Goal: Check status: Check status

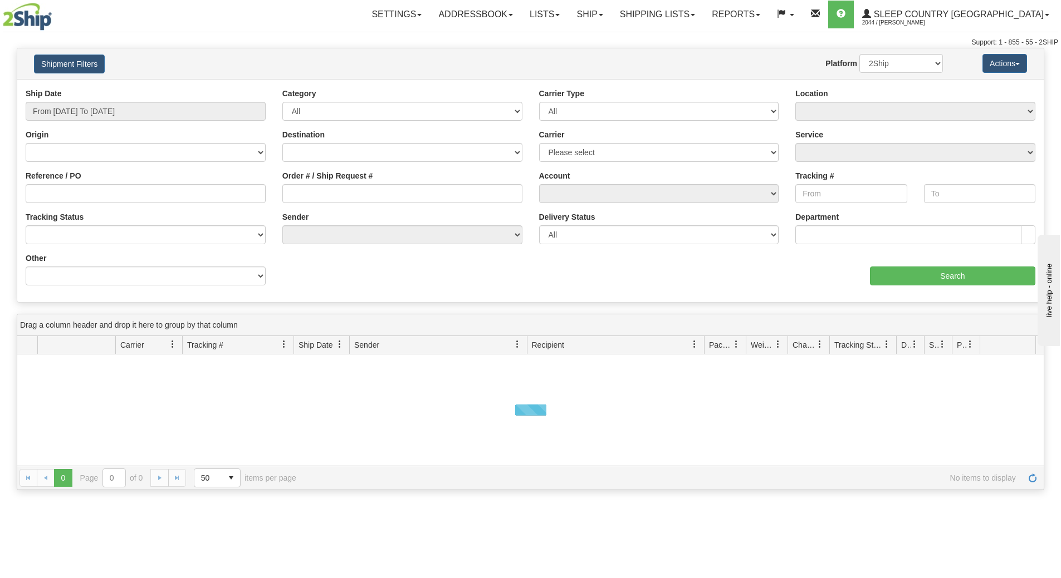
click at [130, 99] on div "Ship Date From [DATE] To [DATE]" at bounding box center [146, 104] width 240 height 33
click at [130, 111] on input "From [DATE] To [DATE]" at bounding box center [146, 111] width 240 height 19
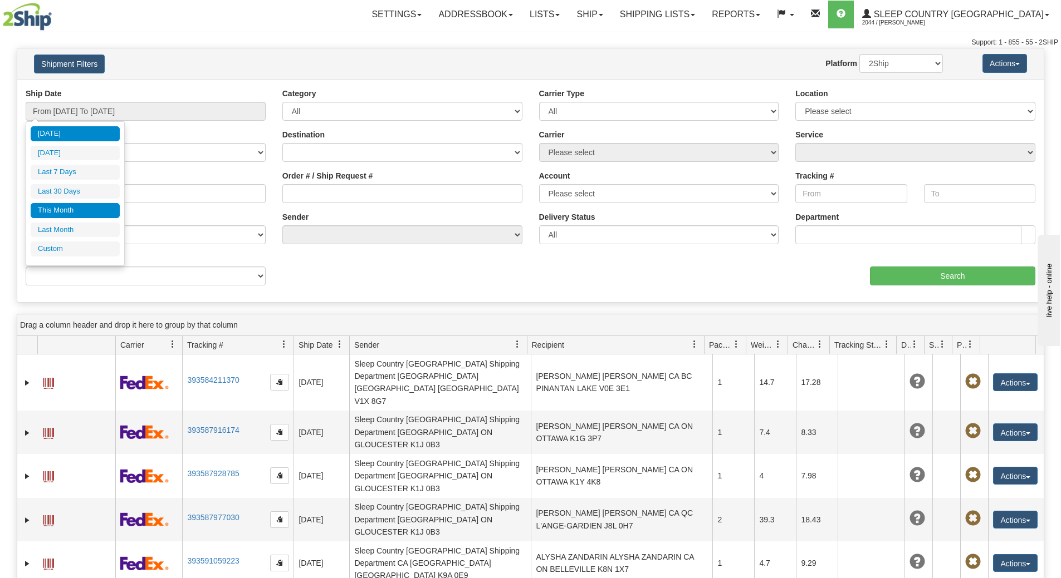
click at [90, 205] on li "This Month" at bounding box center [75, 210] width 89 height 15
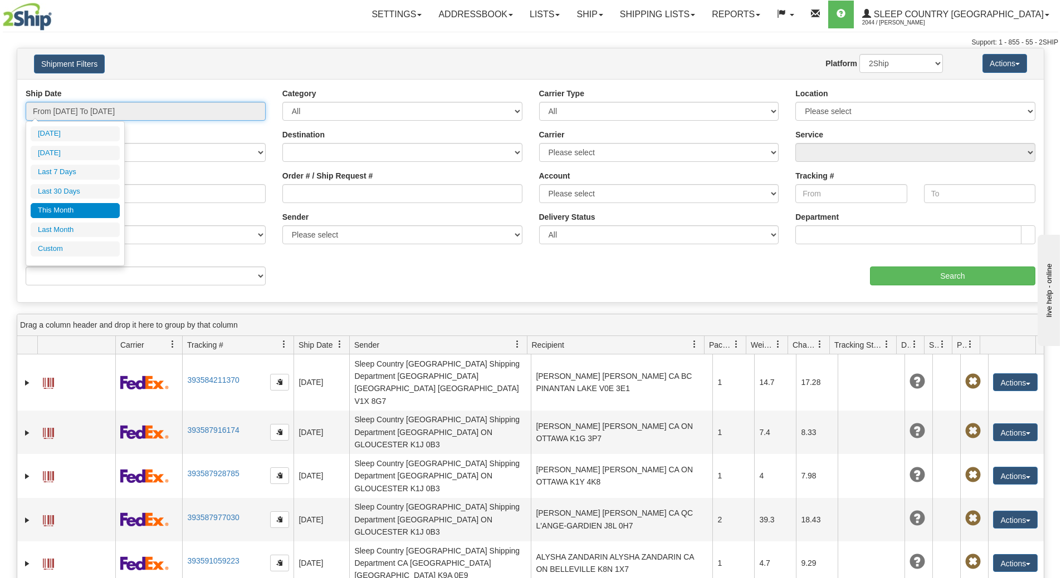
click at [84, 116] on input "From [DATE] To [DATE]" at bounding box center [146, 111] width 240 height 19
click at [77, 193] on li "Last 30 Days" at bounding box center [75, 191] width 89 height 15
type input "From [DATE] To [DATE]"
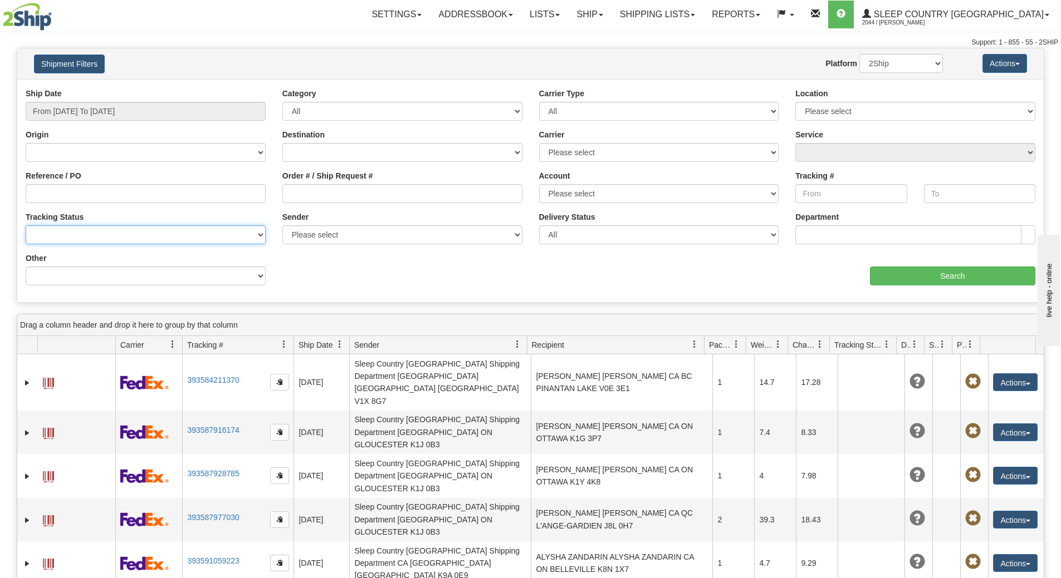
click at [73, 240] on select "No Tracking Info Delivered In Transit Out For Delivery Exception Partial Delive…" at bounding box center [146, 234] width 240 height 19
click at [72, 197] on input "Reference / PO" at bounding box center [146, 193] width 240 height 19
paste input "9007I105856"
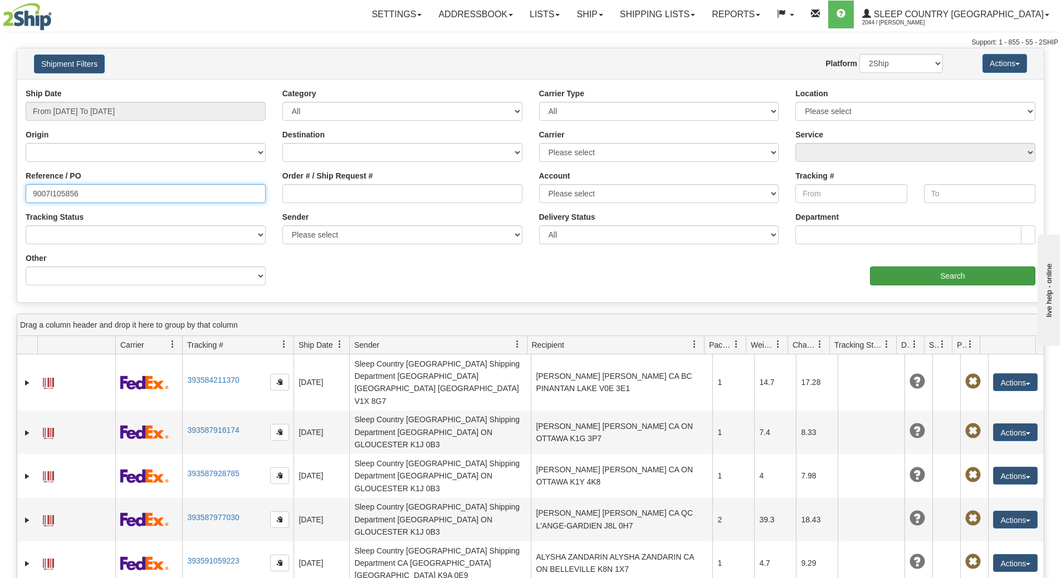
type input "9007I105856"
click at [885, 267] on input "Search" at bounding box center [952, 276] width 165 height 19
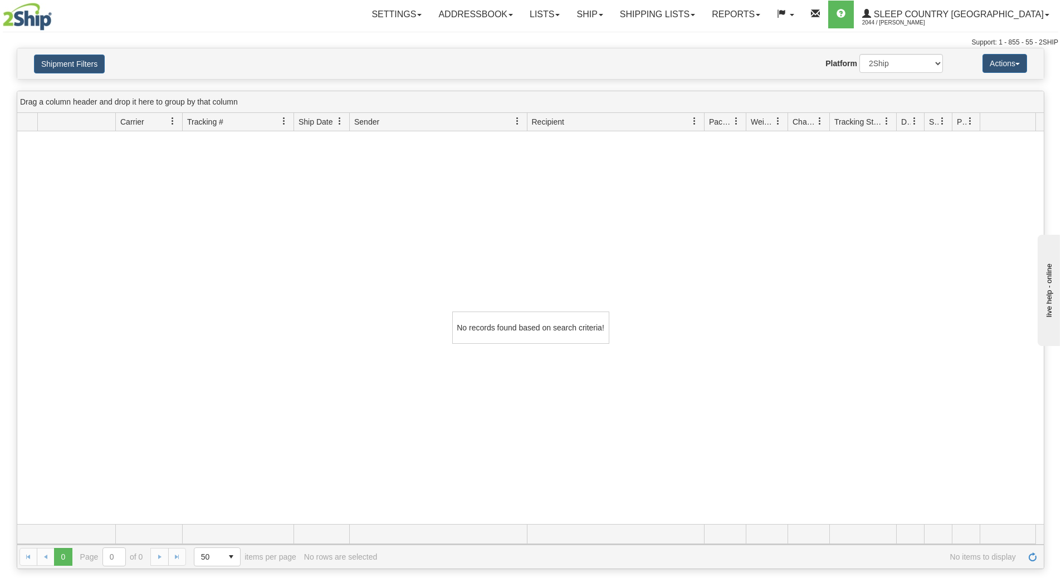
drag, startPoint x: 87, startPoint y: 52, endPoint x: 80, endPoint y: 61, distance: 11.1
click at [86, 52] on div "Shipment Filters Website Agent Nothing selected Client User Platform 2Ship Impo…" at bounding box center [530, 63] width 1026 height 31
click at [73, 66] on button "Shipment Filters" at bounding box center [69, 64] width 71 height 19
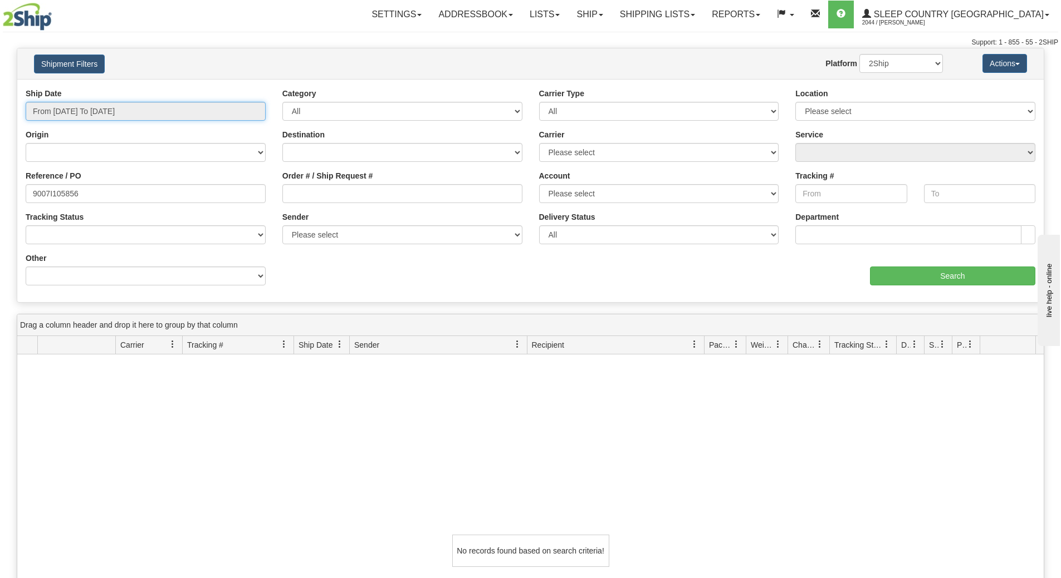
click at [82, 114] on input "From [DATE] To [DATE]" at bounding box center [146, 111] width 240 height 19
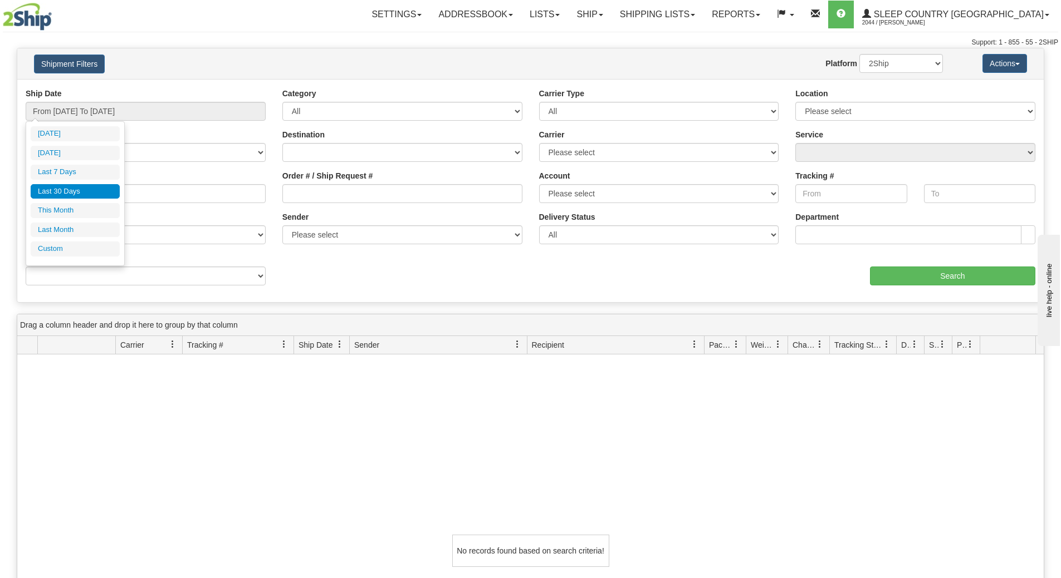
click at [72, 195] on li "Last 30 Days" at bounding box center [75, 191] width 89 height 15
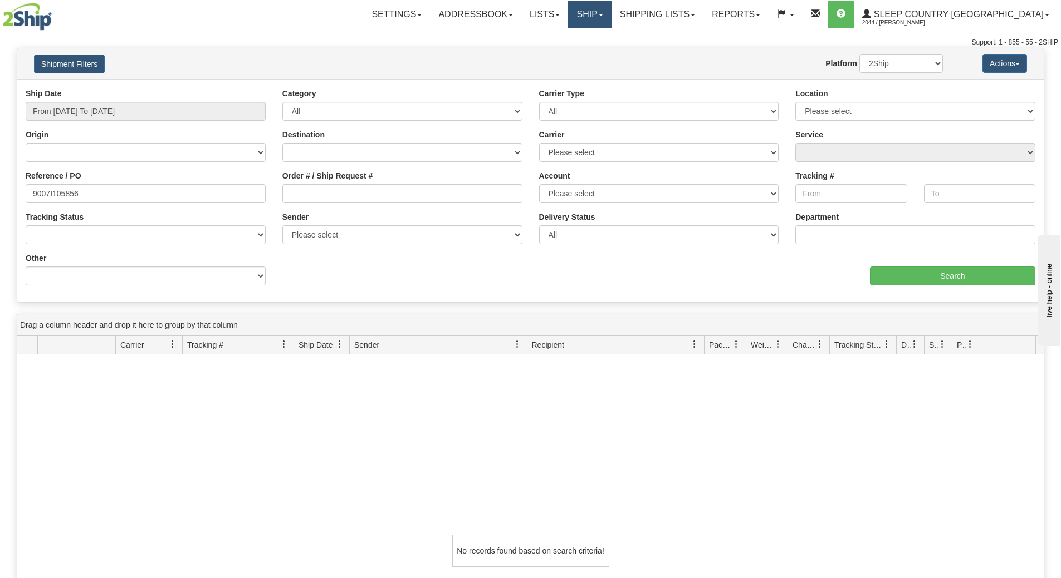
click at [603, 14] on span at bounding box center [600, 15] width 4 height 2
click at [229, 196] on input "9007I105856" at bounding box center [146, 193] width 240 height 19
click at [1014, 18] on span "Sleep Country [GEOGRAPHIC_DATA]" at bounding box center [957, 13] width 173 height 9
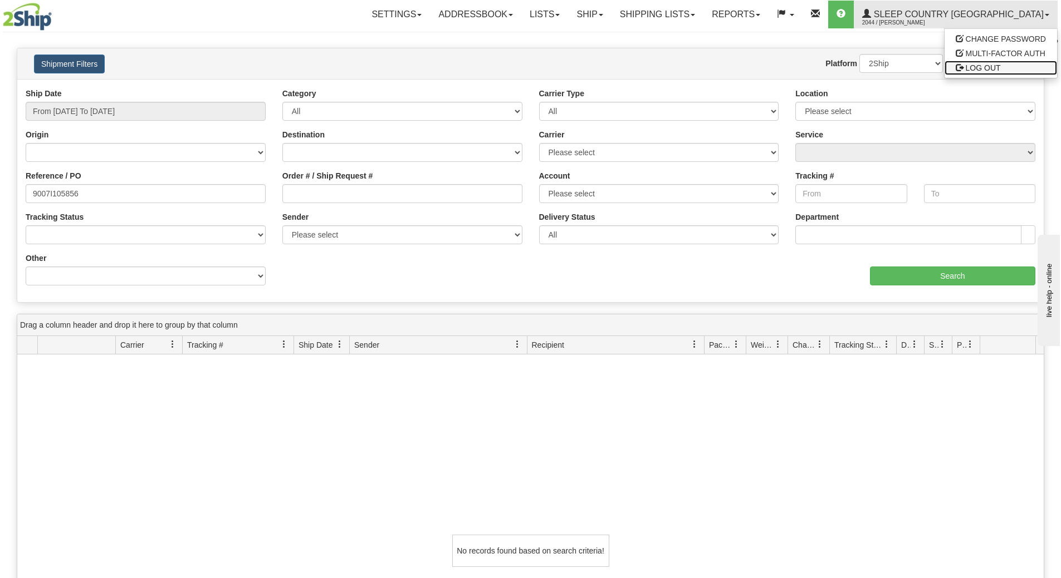
click at [979, 68] on span "LOG OUT" at bounding box center [982, 67] width 35 height 9
